Goal: Information Seeking & Learning: Learn about a topic

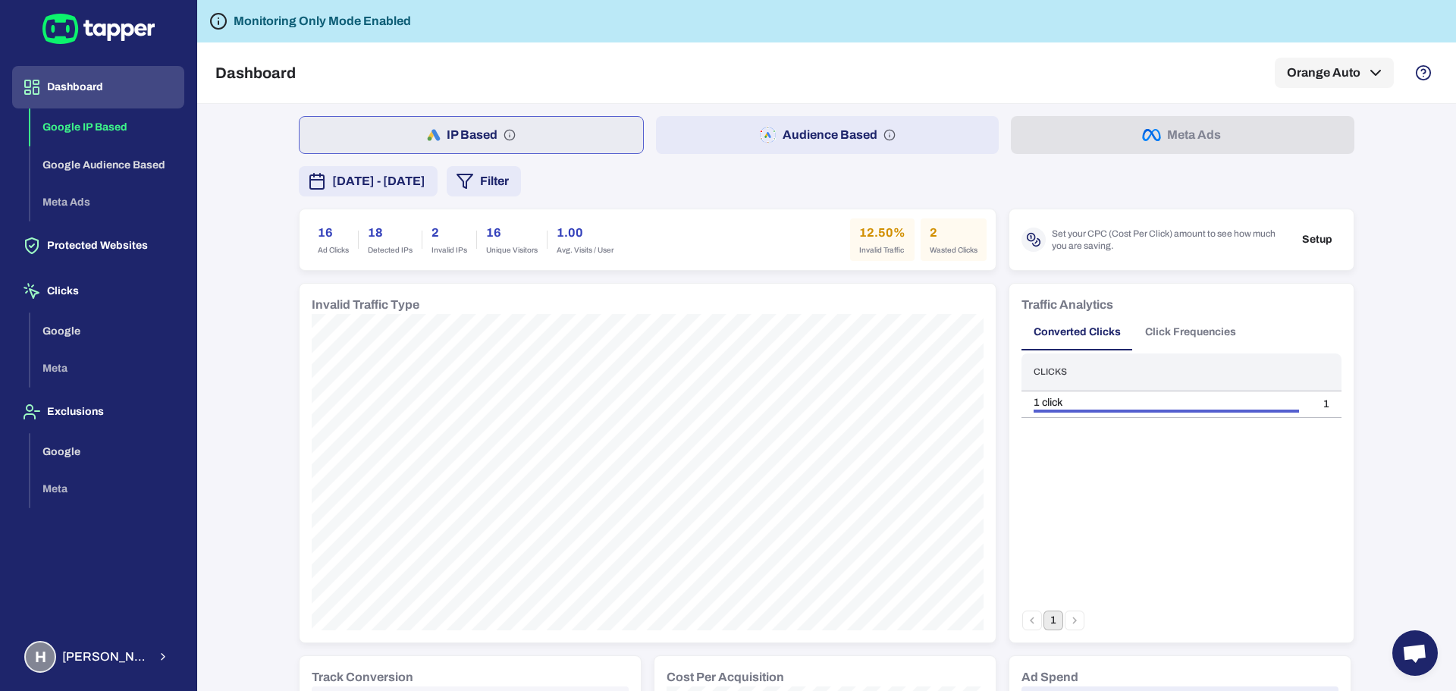
click at [425, 181] on span "[DATE] - [DATE]" at bounding box center [378, 181] width 93 height 18
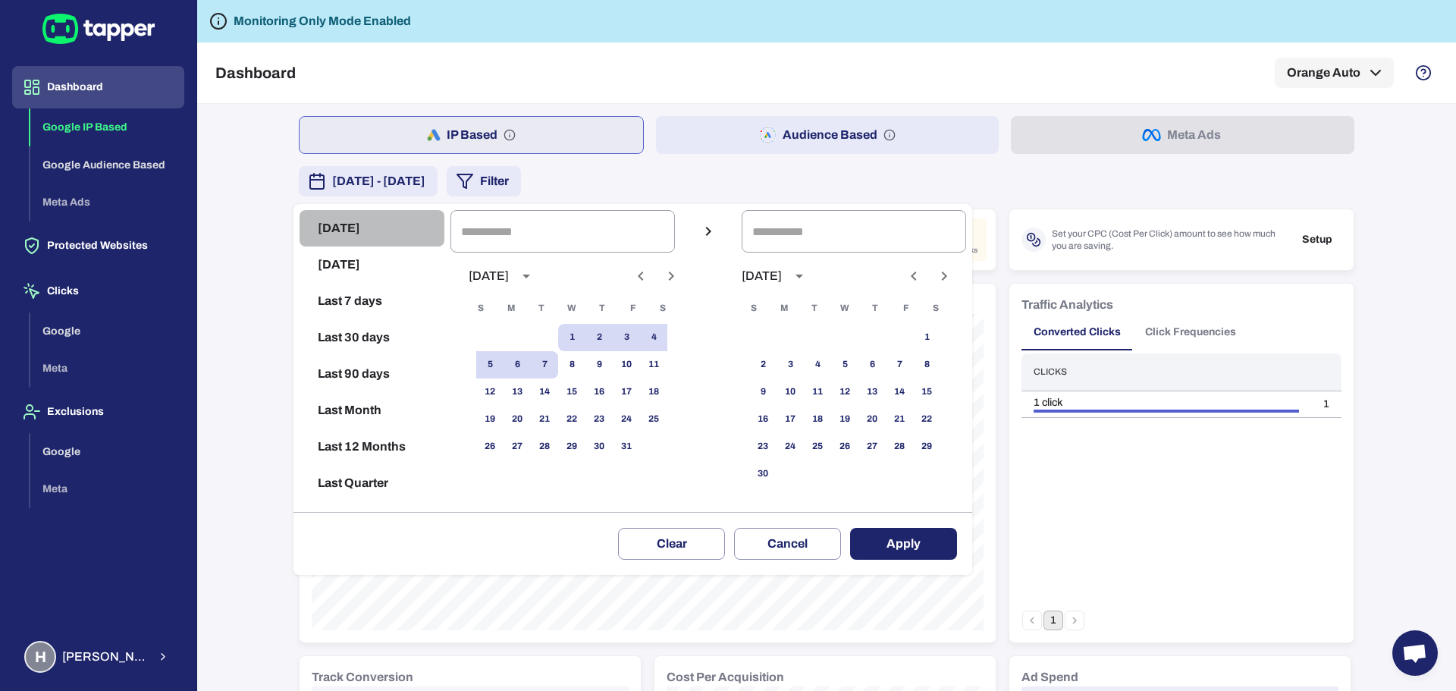
click at [345, 222] on button "Today" at bounding box center [371, 228] width 145 height 36
type input "**********"
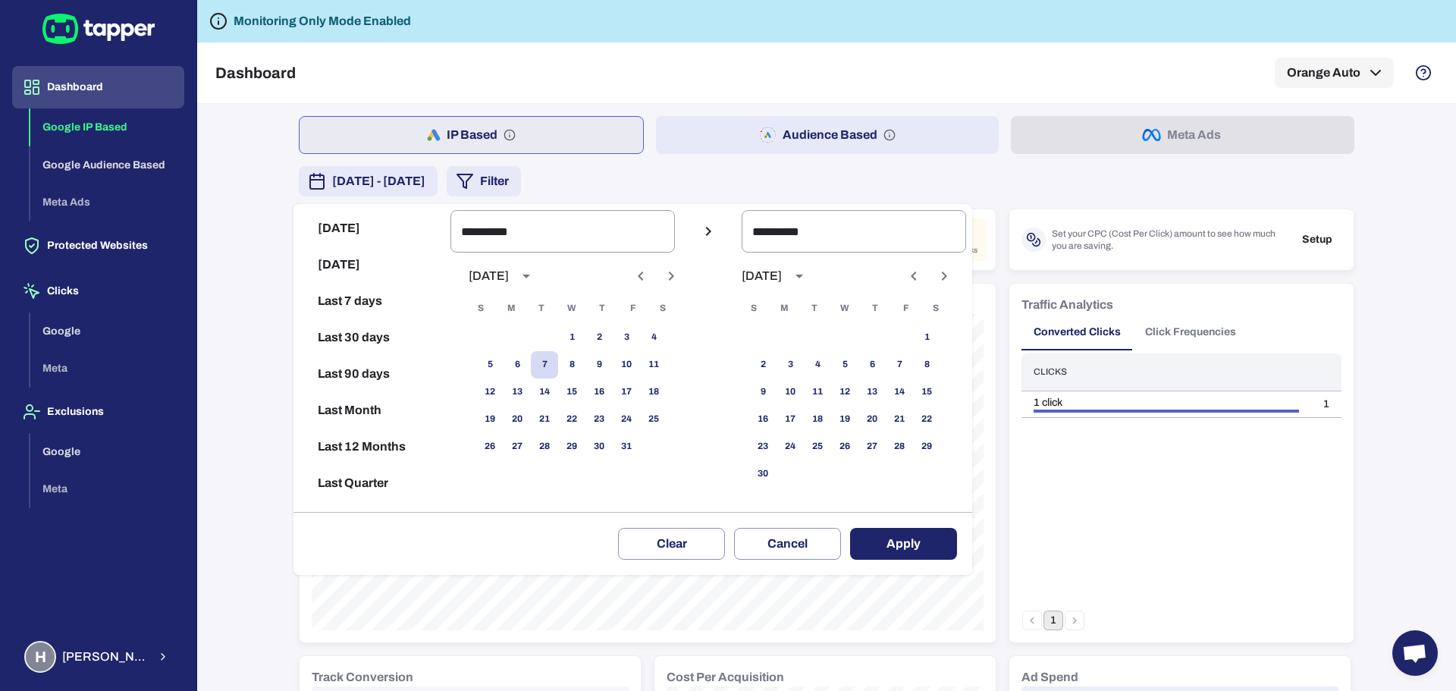
click at [910, 546] on button "Apply" at bounding box center [903, 544] width 107 height 32
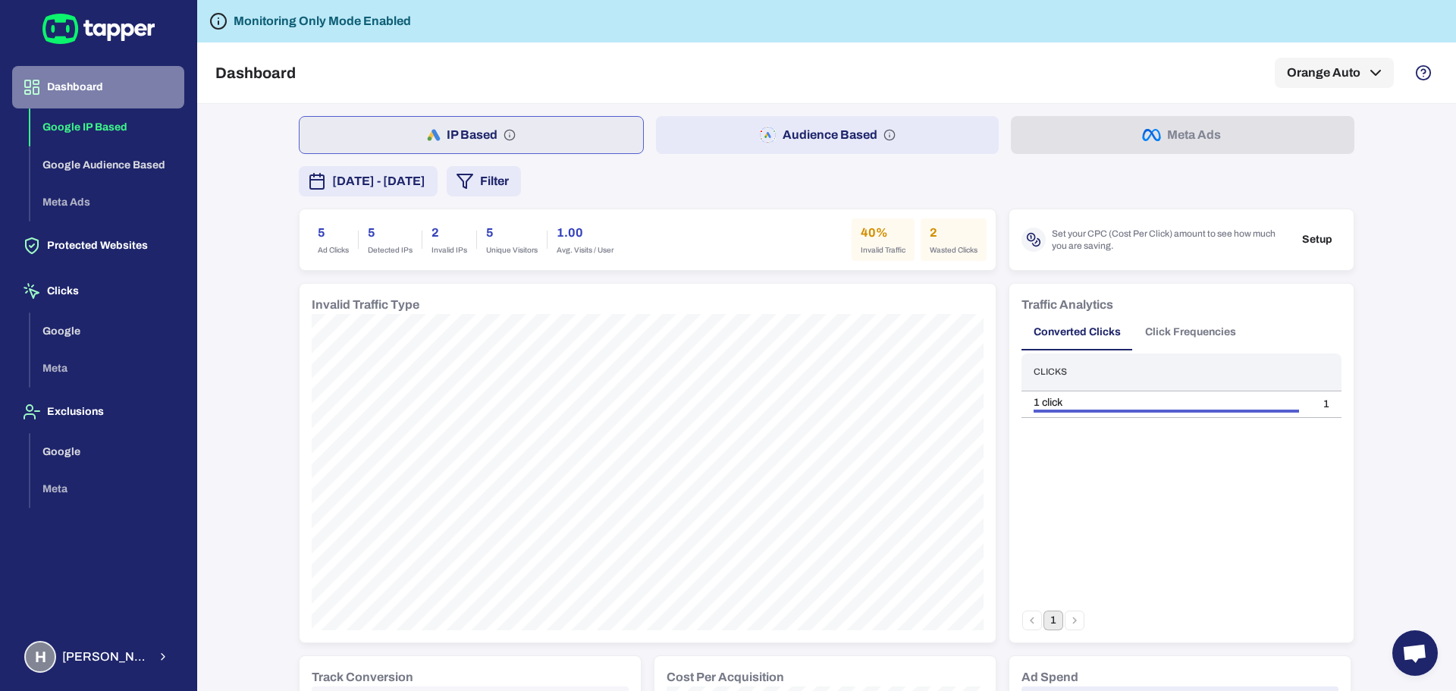
click at [89, 88] on button "Dashboard" at bounding box center [98, 87] width 172 height 42
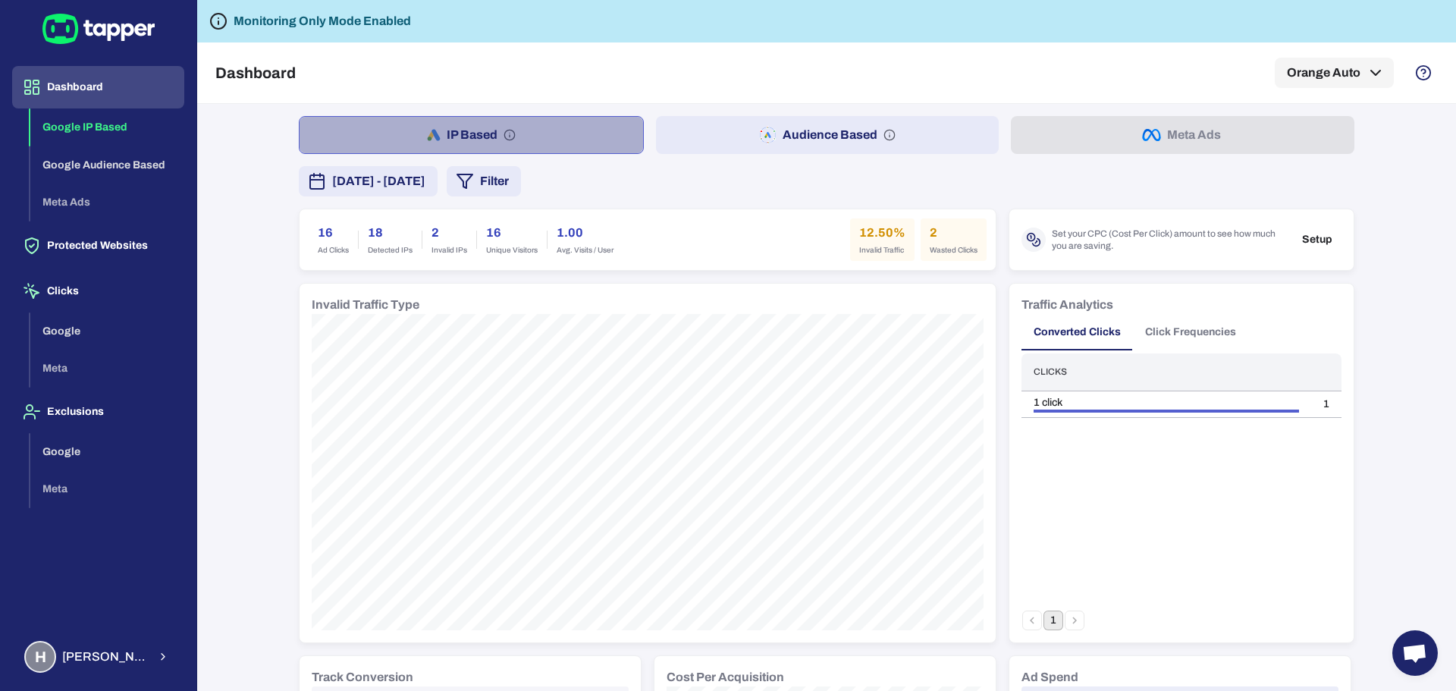
click at [457, 121] on button "IP Based" at bounding box center [471, 135] width 345 height 38
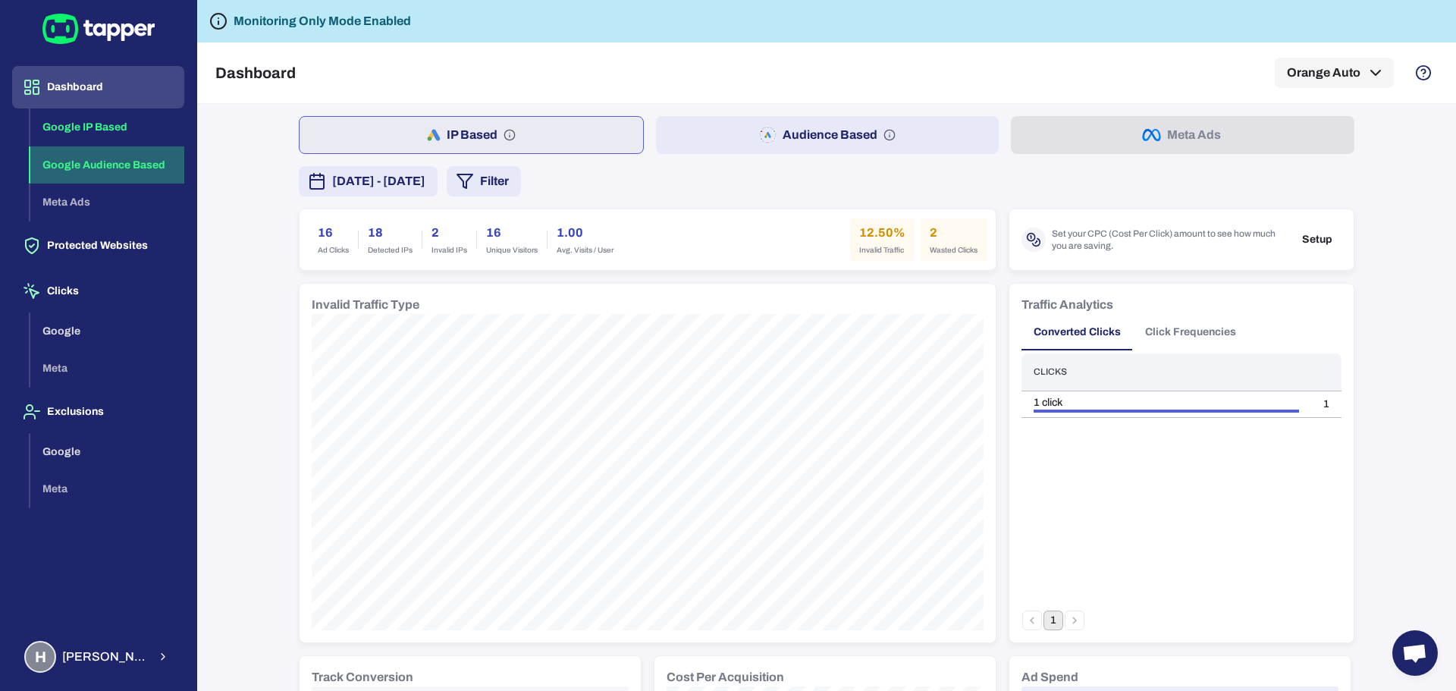
click at [120, 150] on button "Google Audience Based" at bounding box center [107, 165] width 154 height 38
click at [1184, 339] on button "Click Frequencies" at bounding box center [1190, 332] width 115 height 36
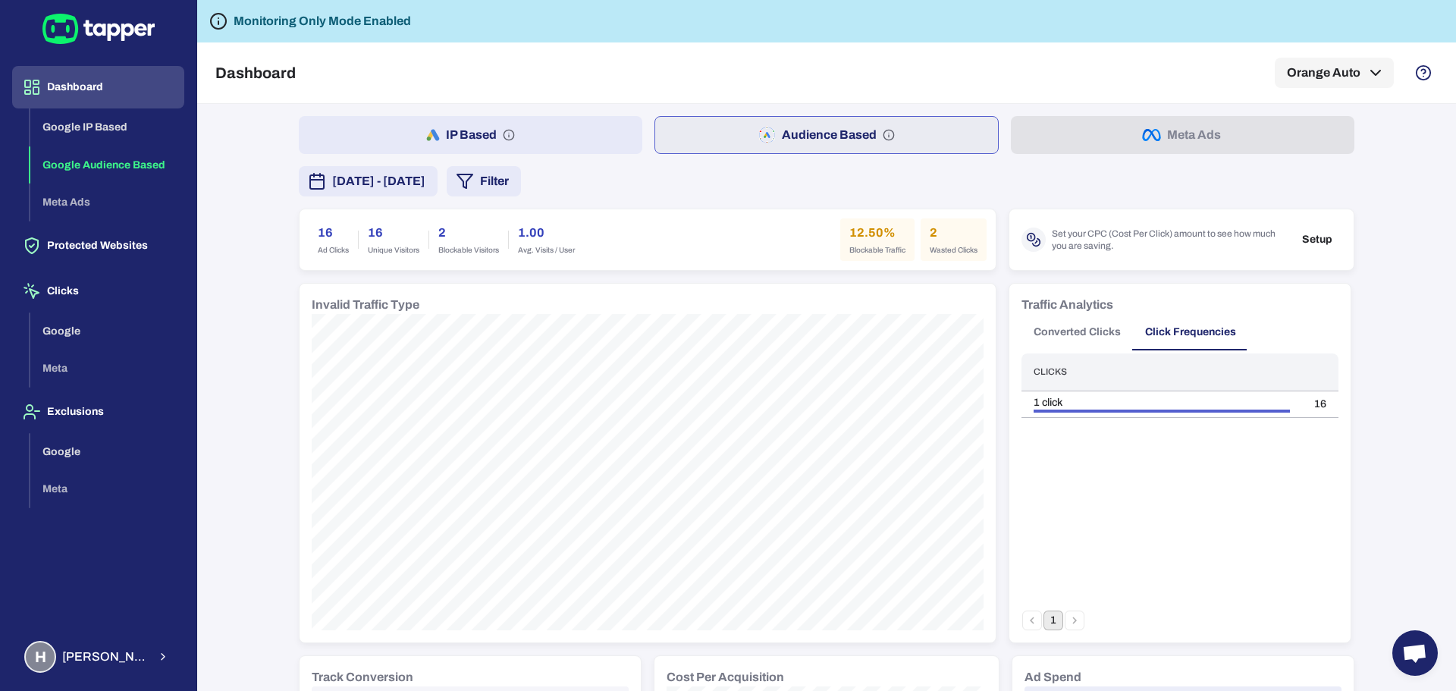
click at [1059, 338] on button "Converted Clicks" at bounding box center [1076, 332] width 111 height 36
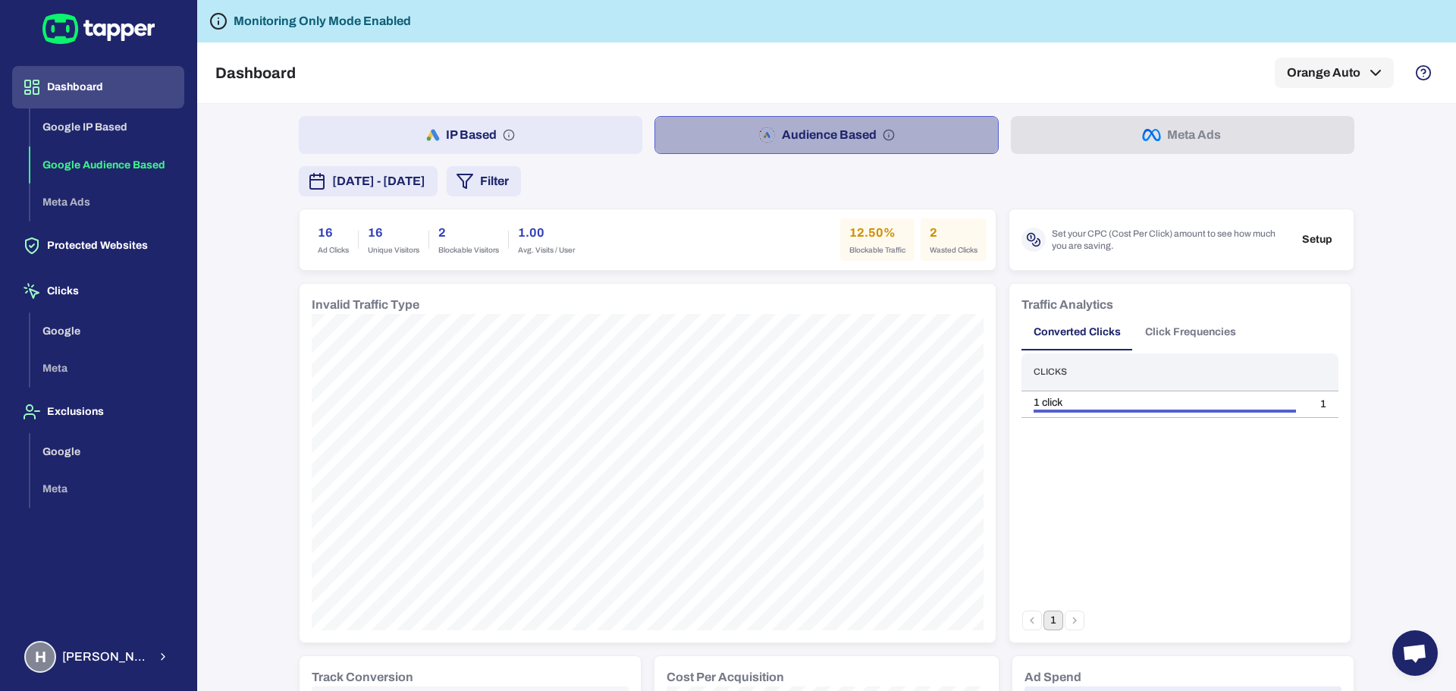
click at [917, 144] on button "Audience Based" at bounding box center [826, 135] width 345 height 38
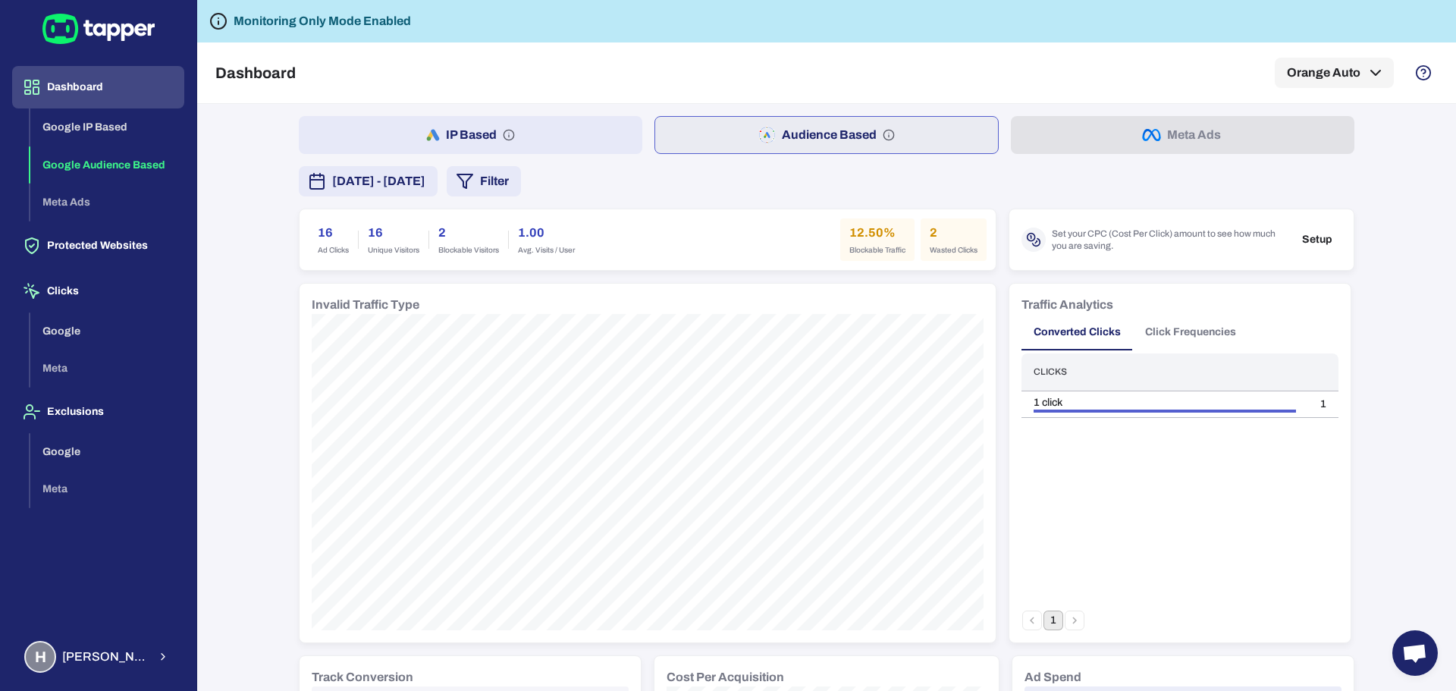
click at [594, 130] on button "IP Based" at bounding box center [470, 135] width 343 height 38
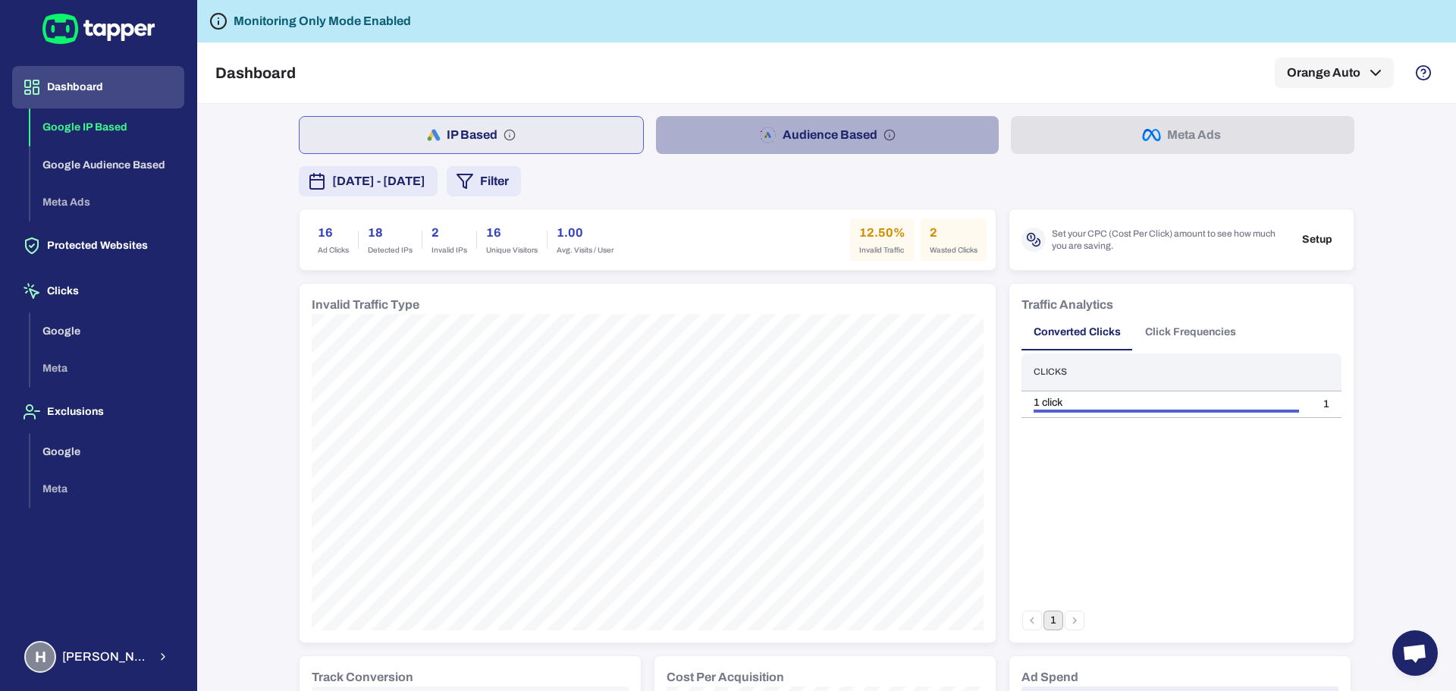
click at [745, 126] on button "Audience Based" at bounding box center [827, 135] width 343 height 38
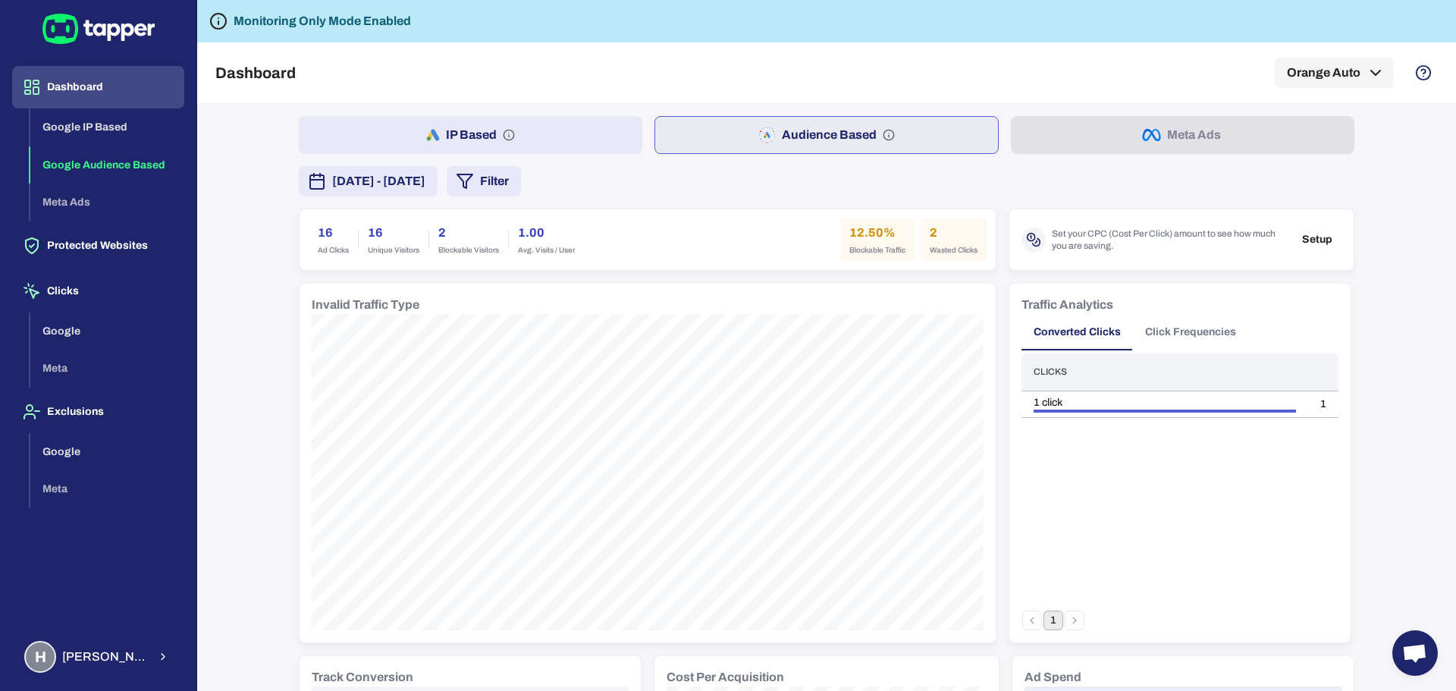
click at [572, 125] on button "IP Based" at bounding box center [470, 135] width 343 height 38
click at [713, 125] on button "Audience Based" at bounding box center [827, 135] width 343 height 38
click at [516, 145] on button "IP Based" at bounding box center [470, 135] width 343 height 38
drag, startPoint x: 744, startPoint y: 124, endPoint x: 754, endPoint y: 124, distance: 9.9
click at [754, 124] on button "Audience Based" at bounding box center [827, 135] width 343 height 38
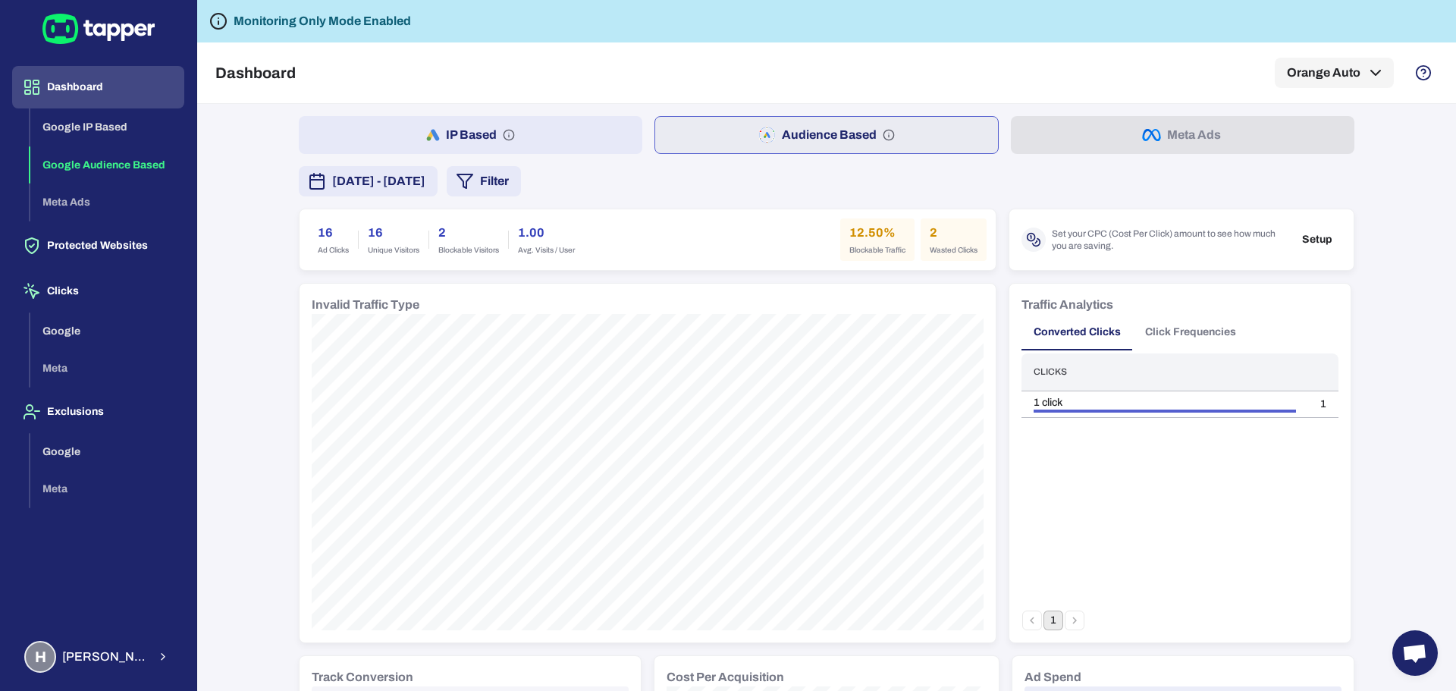
click at [591, 127] on button "IP Based" at bounding box center [470, 135] width 343 height 38
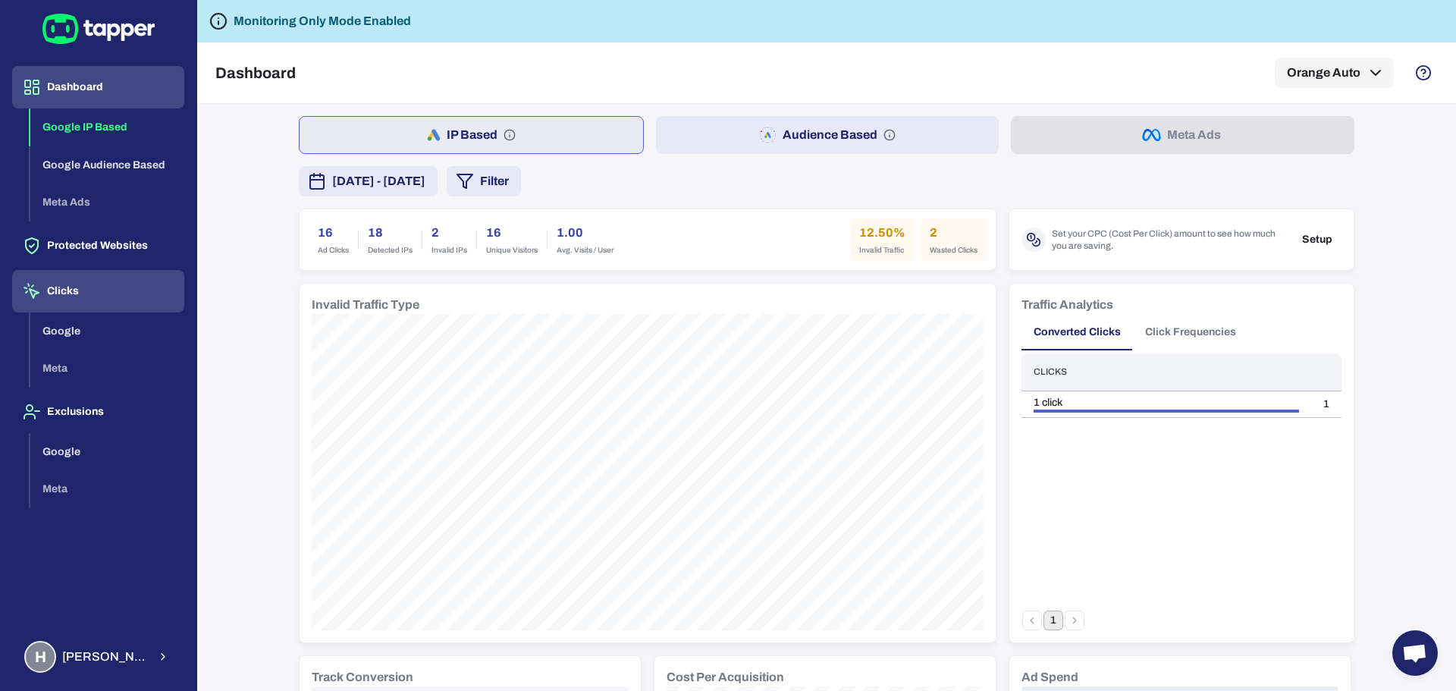
click at [55, 297] on button "Clicks" at bounding box center [98, 291] width 172 height 42
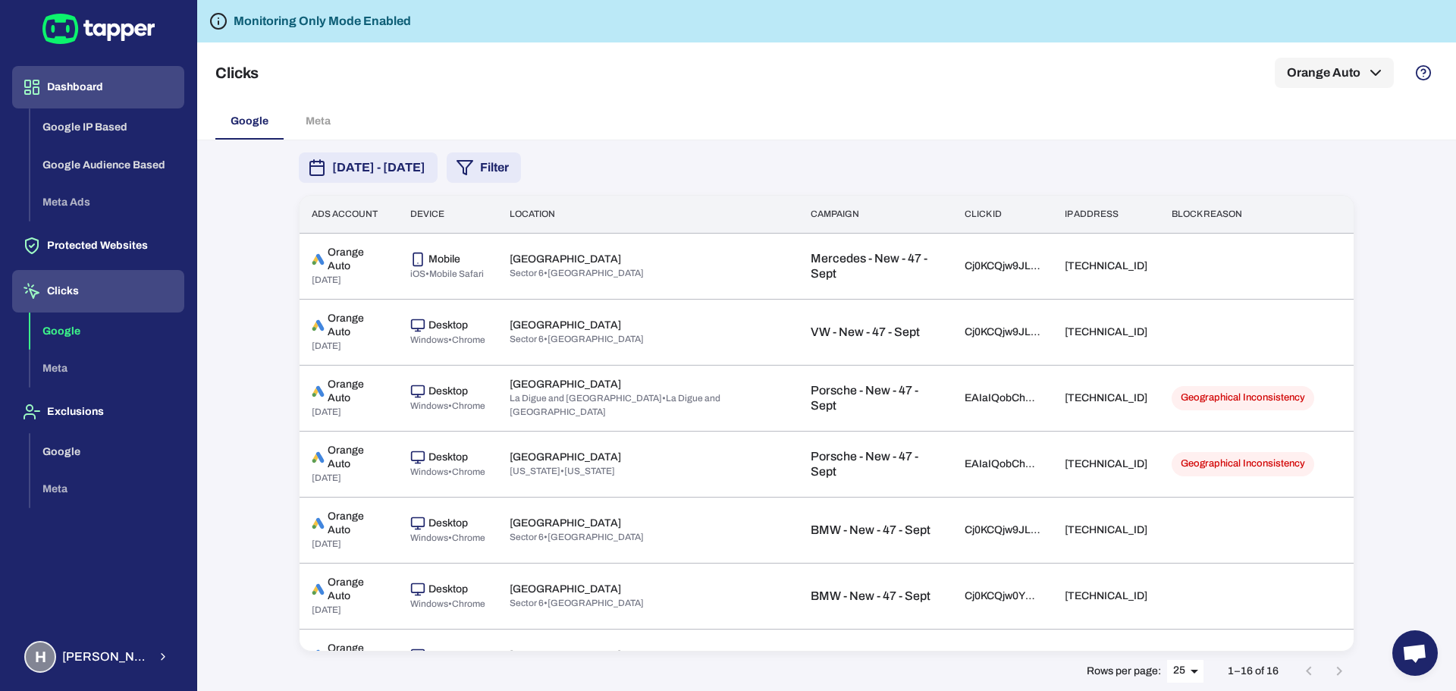
click at [121, 94] on button "Dashboard" at bounding box center [98, 87] width 172 height 42
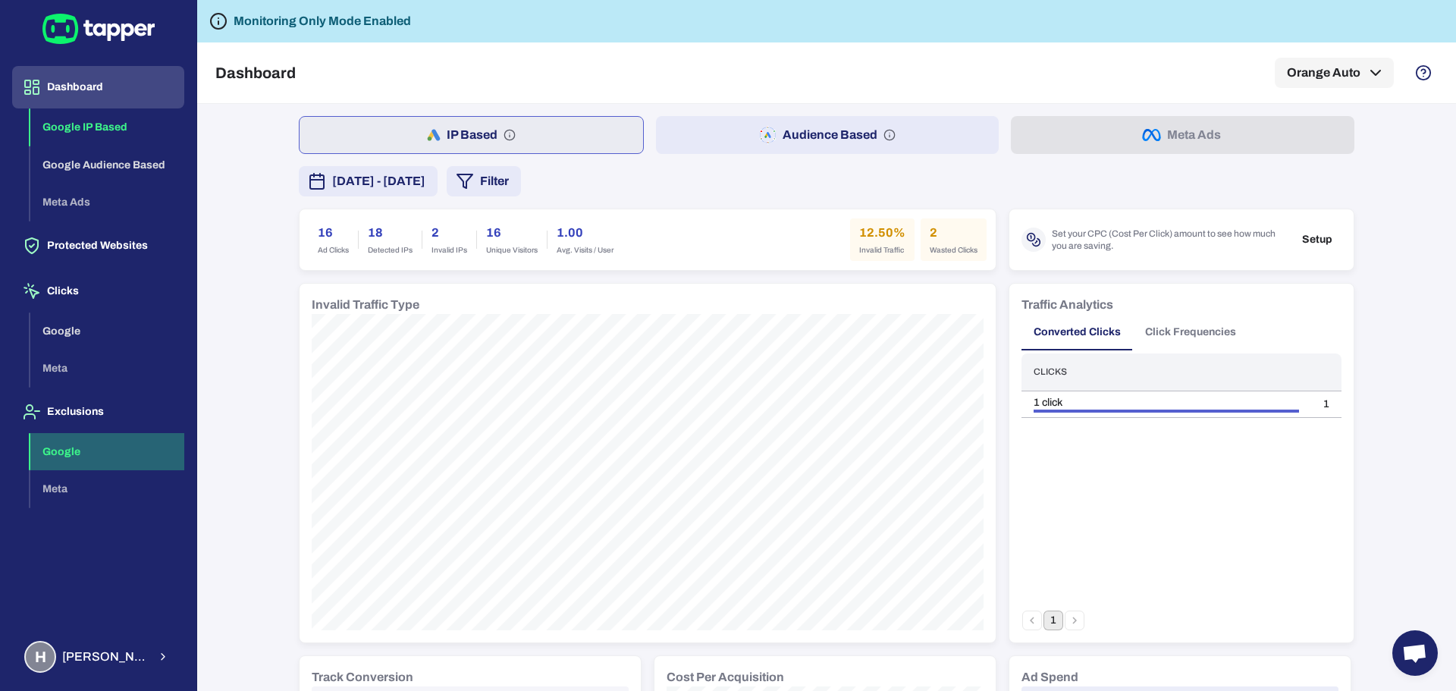
click at [75, 454] on button "Google" at bounding box center [107, 452] width 154 height 38
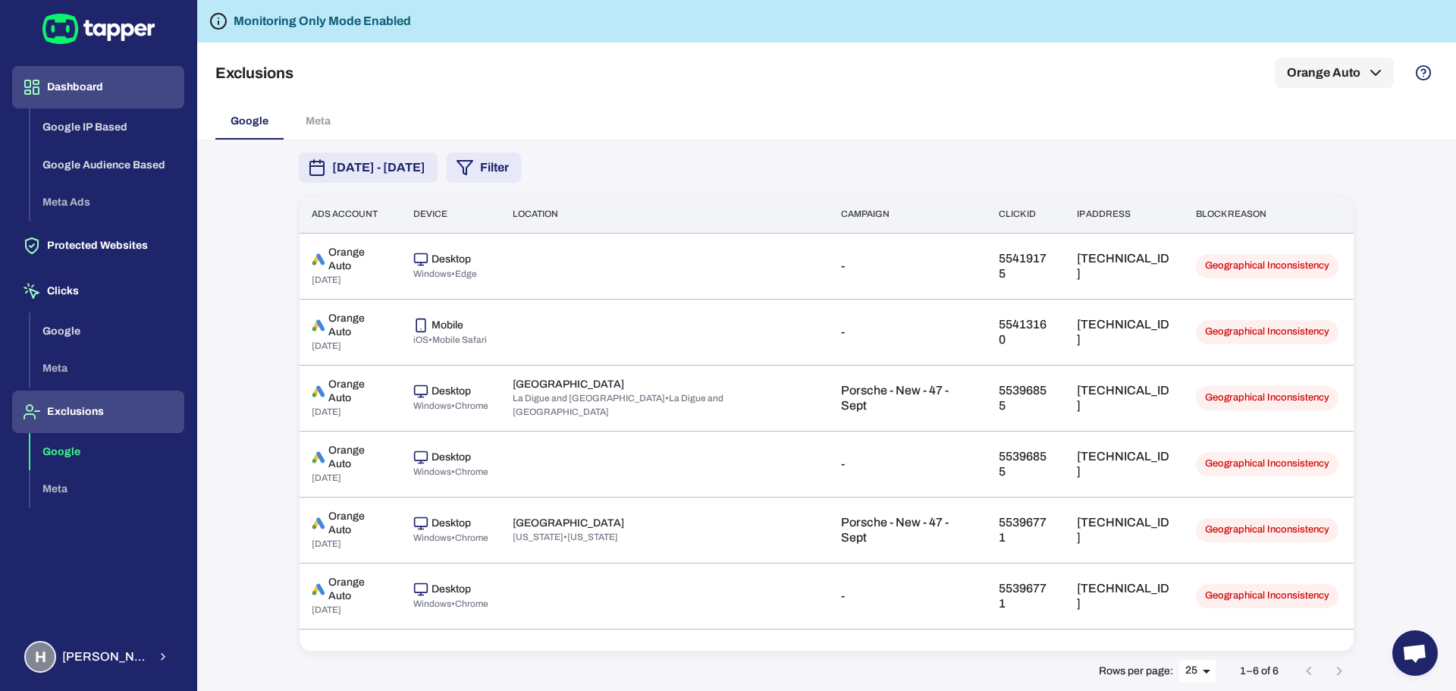
click at [84, 82] on button "Dashboard" at bounding box center [98, 87] width 172 height 42
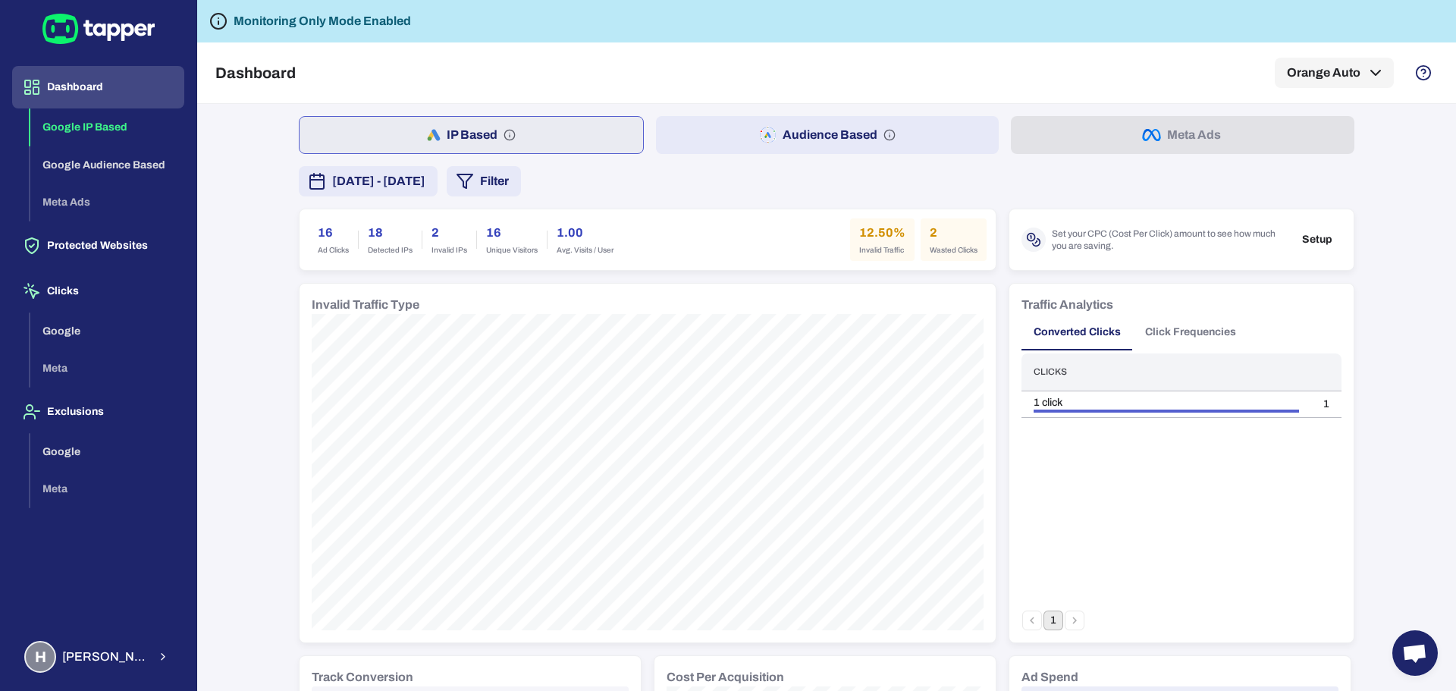
click at [1145, 512] on div "Clicks 1 click 1" at bounding box center [1181, 481] width 320 height 257
click at [53, 73] on button "Dashboard" at bounding box center [98, 87] width 172 height 42
